Goal: Task Accomplishment & Management: Use online tool/utility

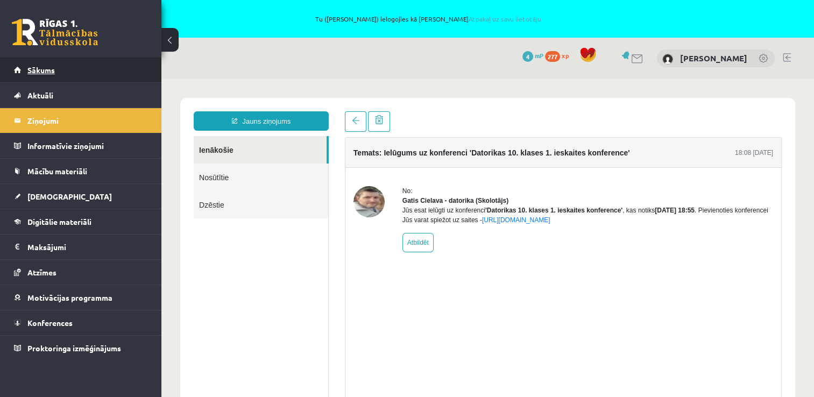
click at [67, 77] on link "Sākums" at bounding box center [81, 70] width 134 height 25
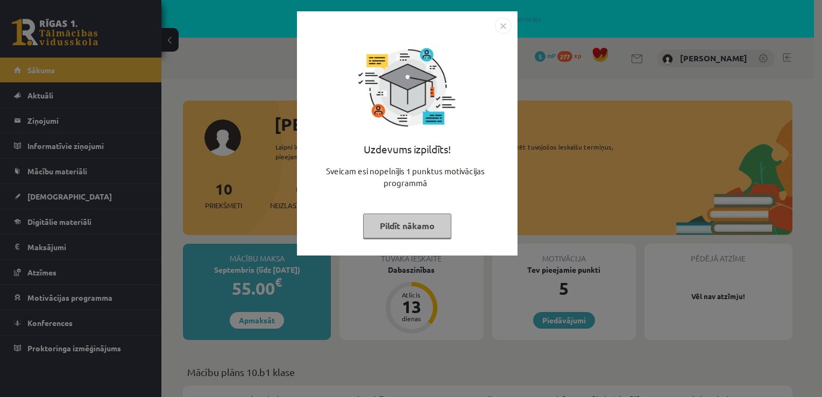
click at [451, 196] on div "Sveicam esi nopelnījis 1 punktus motivācijas programmā" at bounding box center [407, 181] width 208 height 32
click at [433, 225] on button "Pildīt nākamo" at bounding box center [407, 226] width 88 height 25
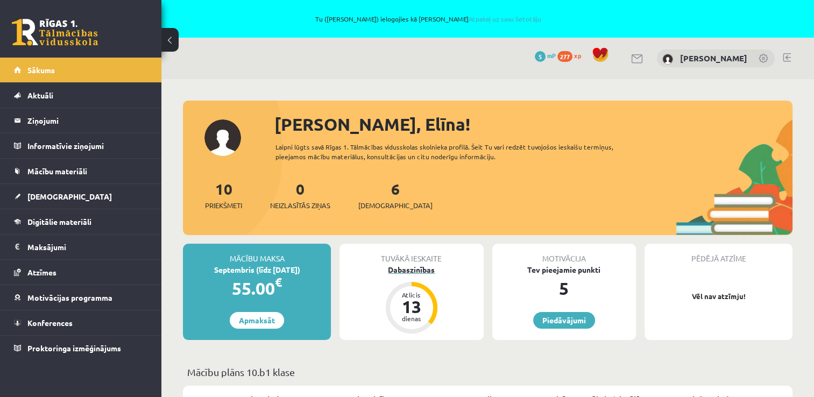
click at [403, 274] on div "Dabaszinības" at bounding box center [411, 269] width 144 height 11
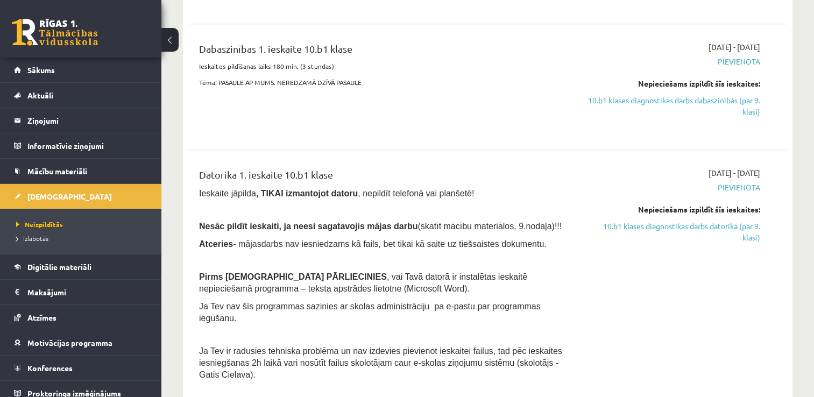
scroll to position [538, 0]
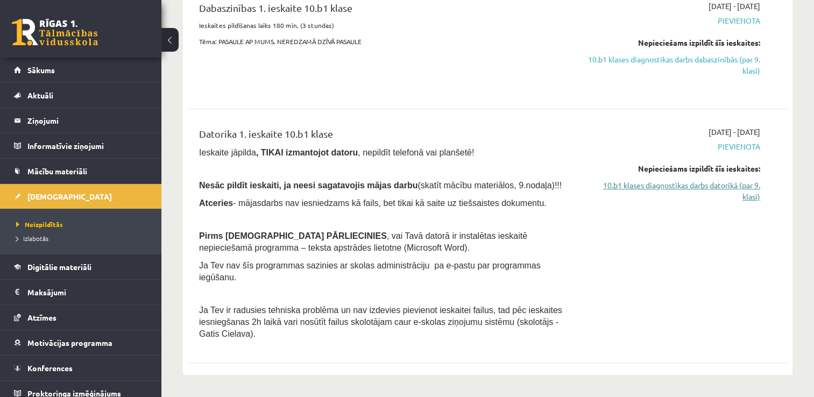
click at [743, 186] on link "10.b1 klases diagnostikas darbs datorikā (par 9. klasi)" at bounding box center [672, 191] width 176 height 23
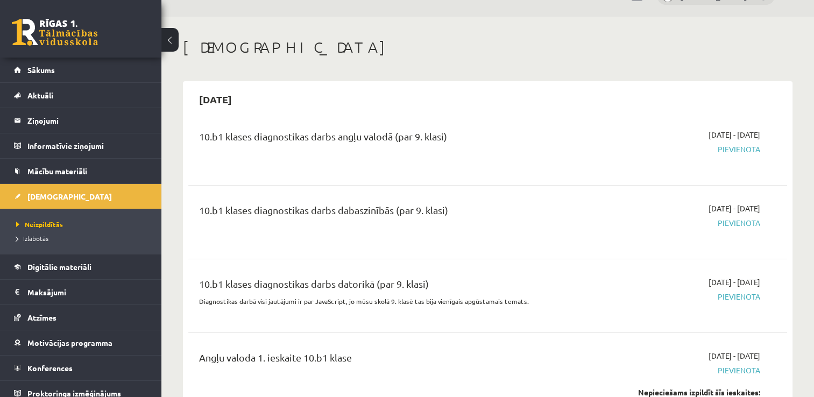
scroll to position [215, 0]
